Goal: Task Accomplishment & Management: Manage account settings

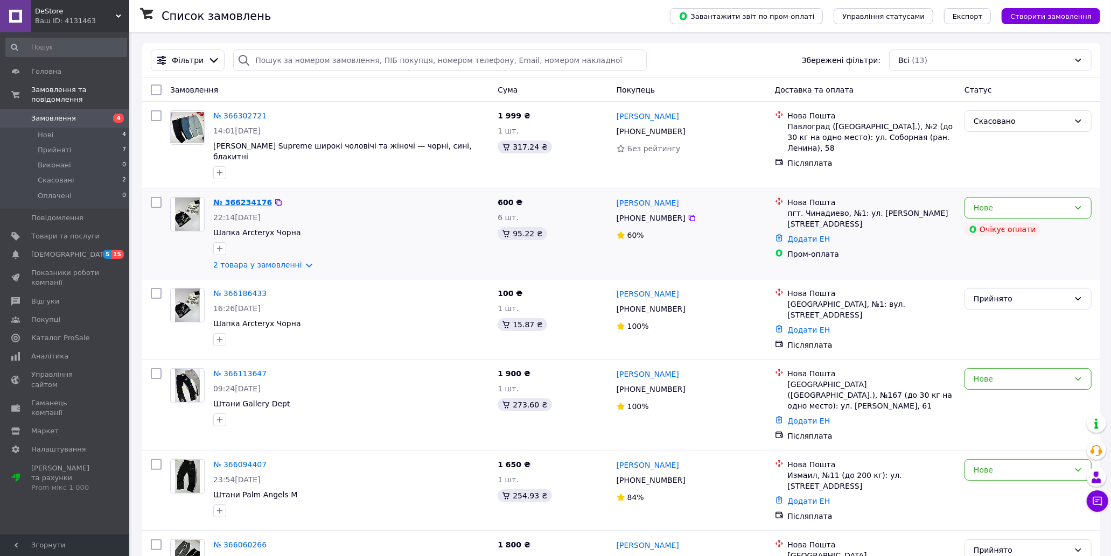
click at [234, 198] on link "№ 366234176" at bounding box center [242, 202] width 59 height 9
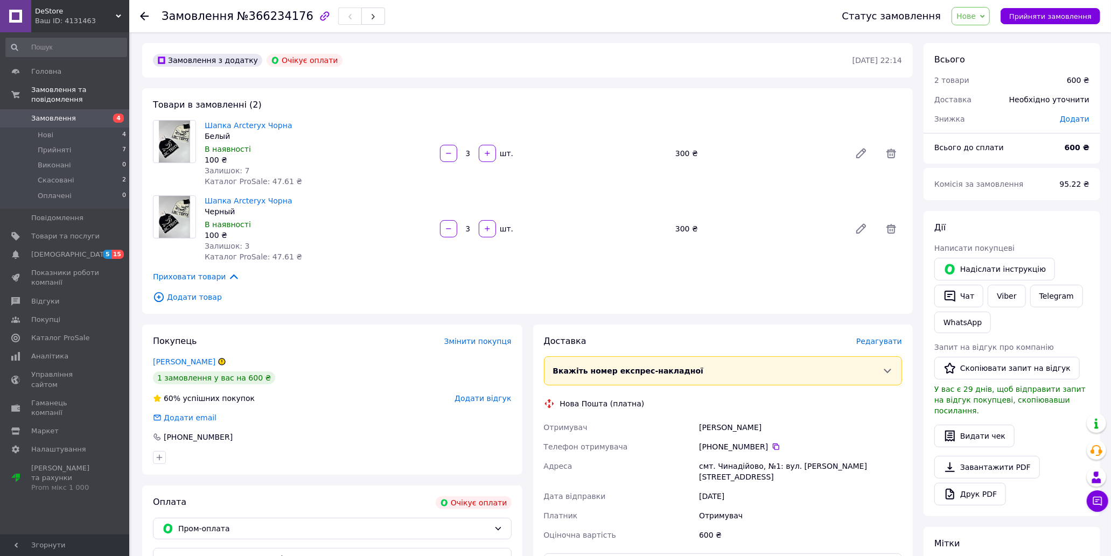
drag, startPoint x: 132, startPoint y: 9, endPoint x: 138, endPoint y: 12, distance: 6.5
click at [136, 11] on div "Замовлення №366234176 Статус замовлення Нове Прийнято Виконано Скасовано Оплаче…" at bounding box center [620, 16] width 982 height 32
click at [138, 12] on div "Замовлення №366234176 Статус замовлення Нове Прийнято Виконано Скасовано Оплаче…" at bounding box center [620, 16] width 982 height 32
click at [146, 15] on icon at bounding box center [144, 16] width 9 height 9
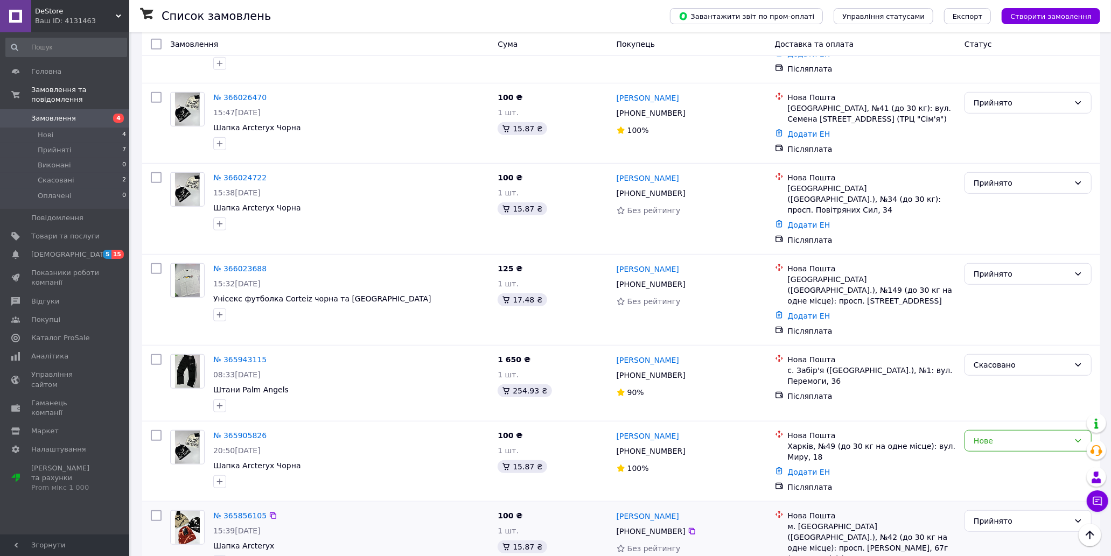
scroll to position [615, 0]
